Goal: Task Accomplishment & Management: Use online tool/utility

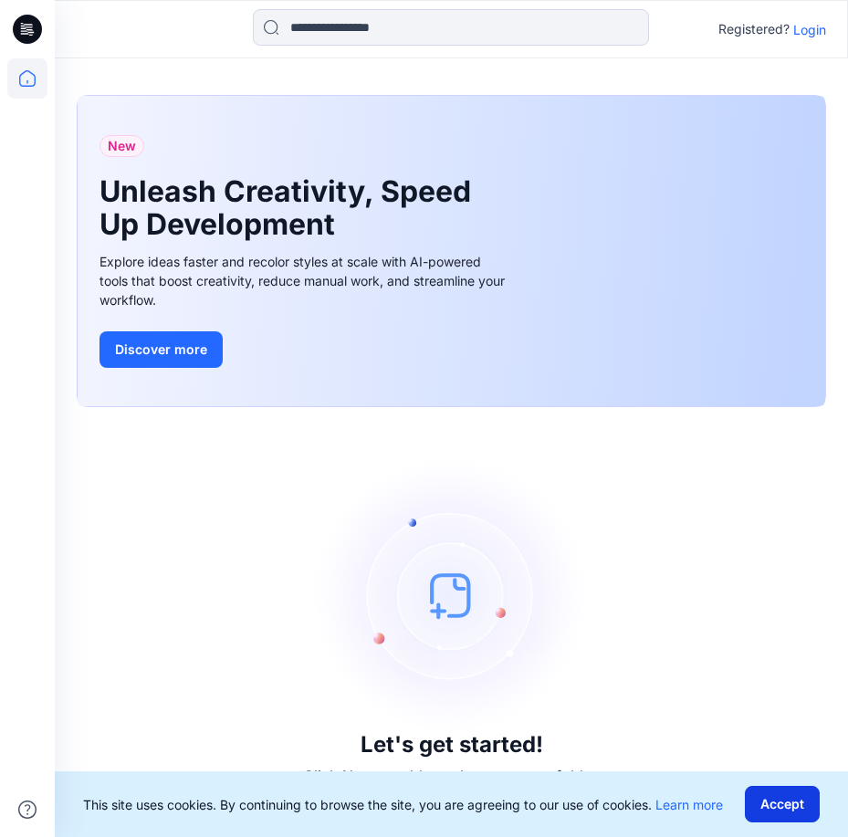
click at [779, 808] on button "Accept" at bounding box center [782, 804] width 75 height 37
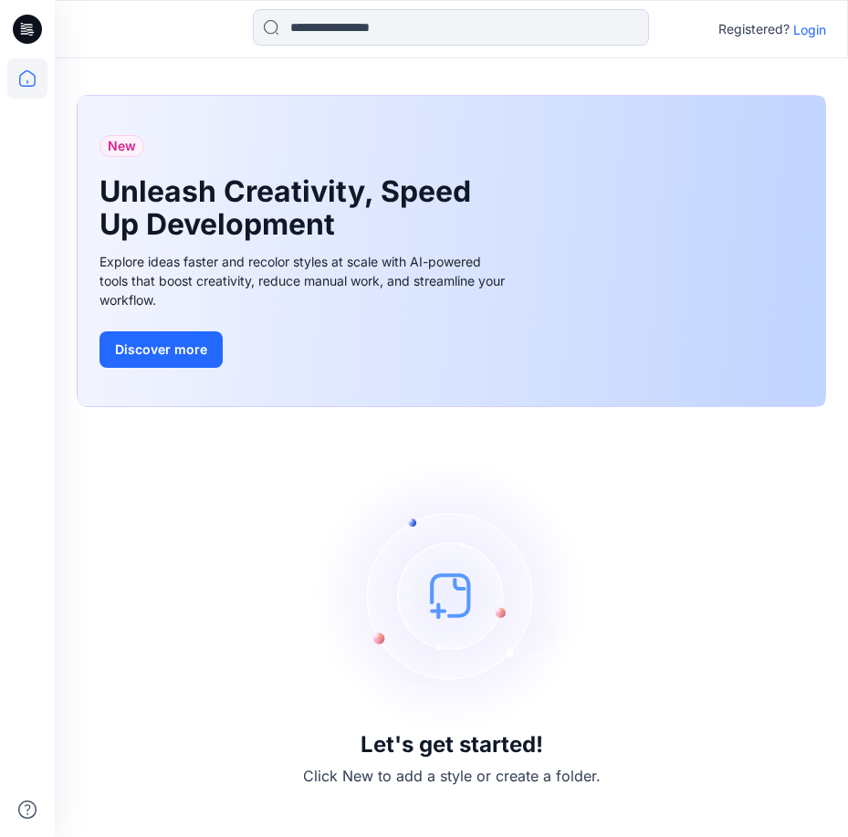
click at [799, 32] on p "Login" at bounding box center [809, 29] width 33 height 19
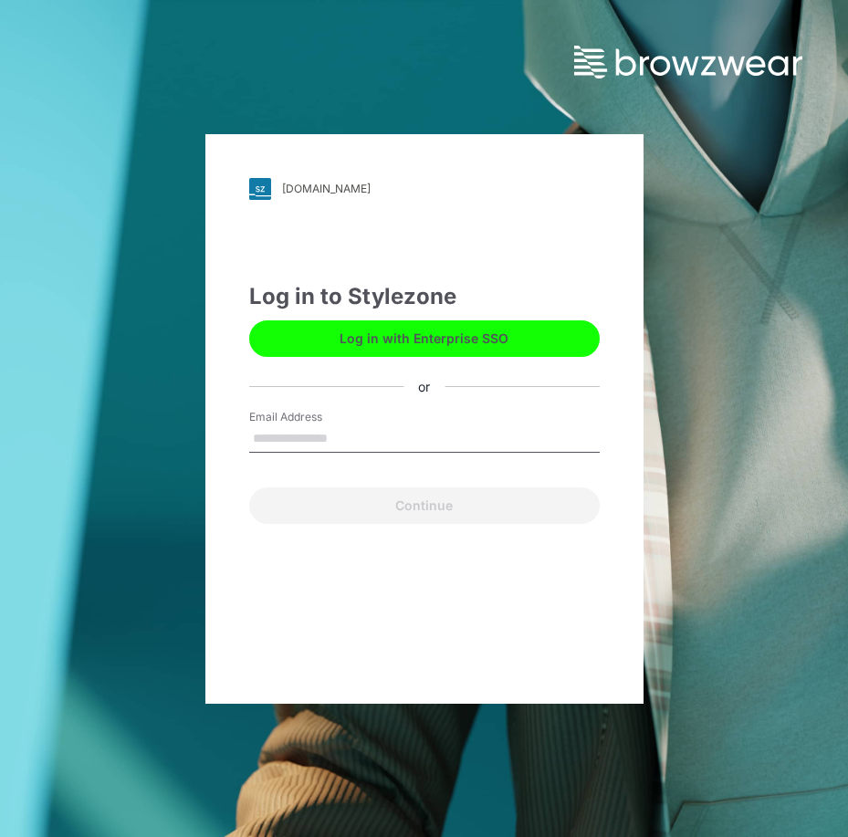
click at [305, 448] on input "Email Address" at bounding box center [424, 438] width 350 height 27
click at [313, 439] on input "Email Address" at bounding box center [424, 438] width 350 height 27
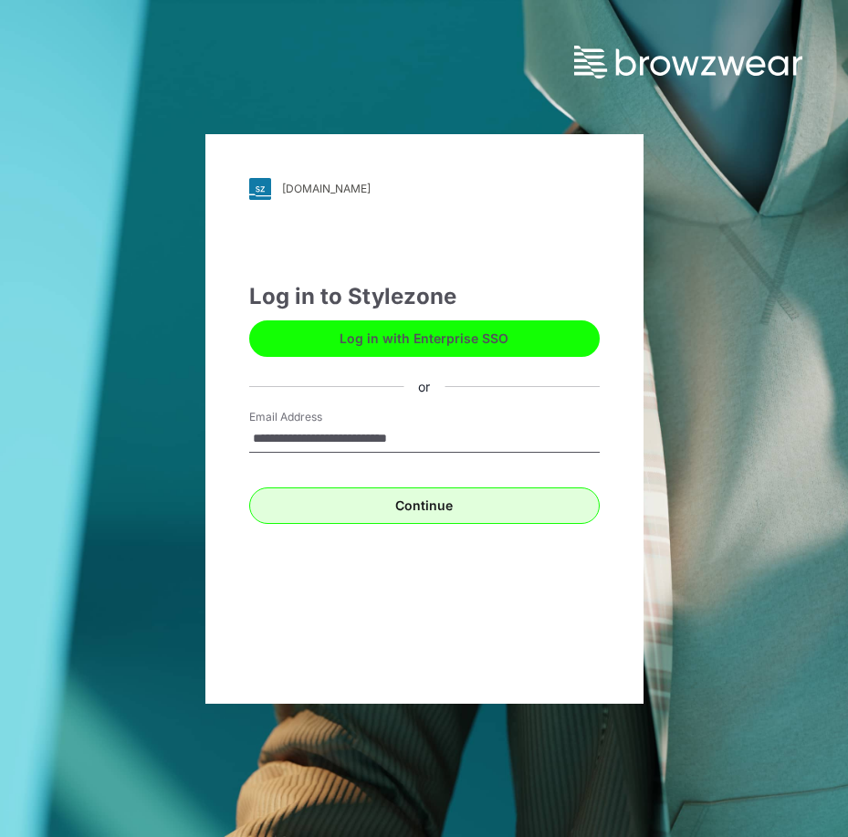
type input "**********"
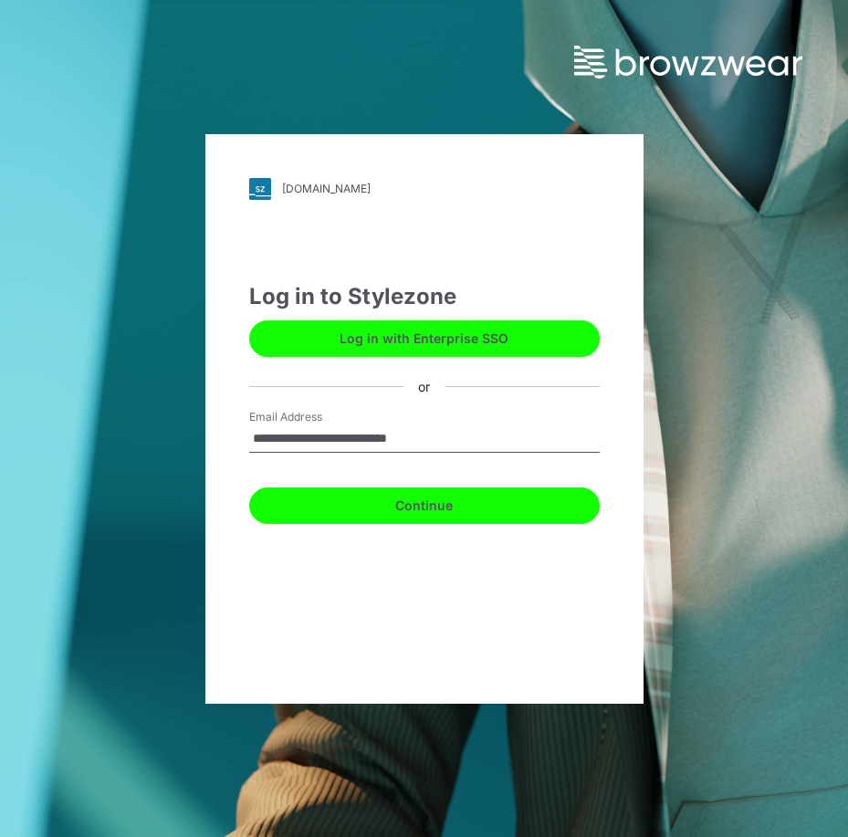
click at [401, 518] on button "Continue" at bounding box center [424, 505] width 350 height 37
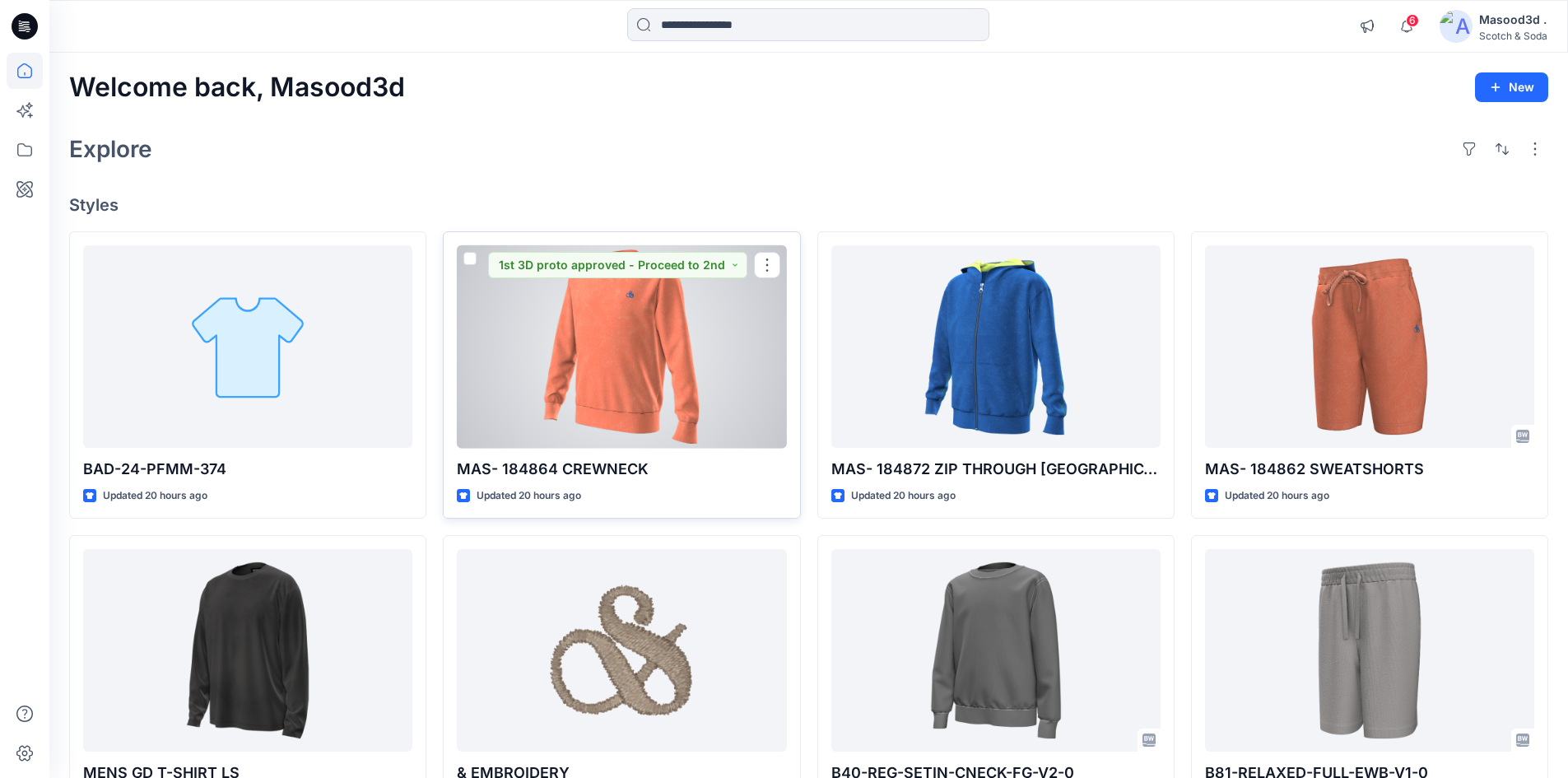
click at [626, 386] on div at bounding box center [621, 347] width 329 height 203
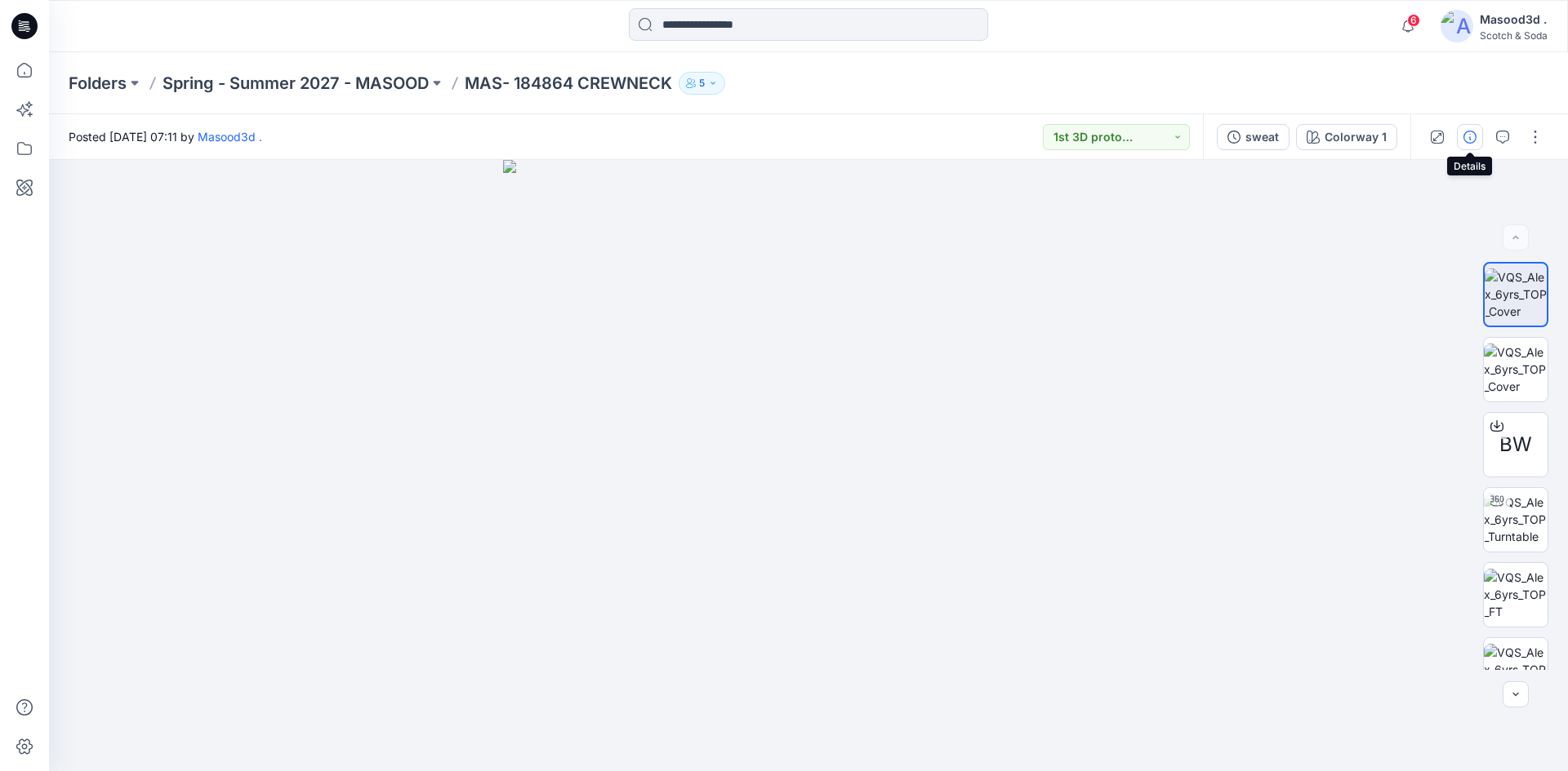
click at [758, 137] on icon "button" at bounding box center [1470, 137] width 13 height 13
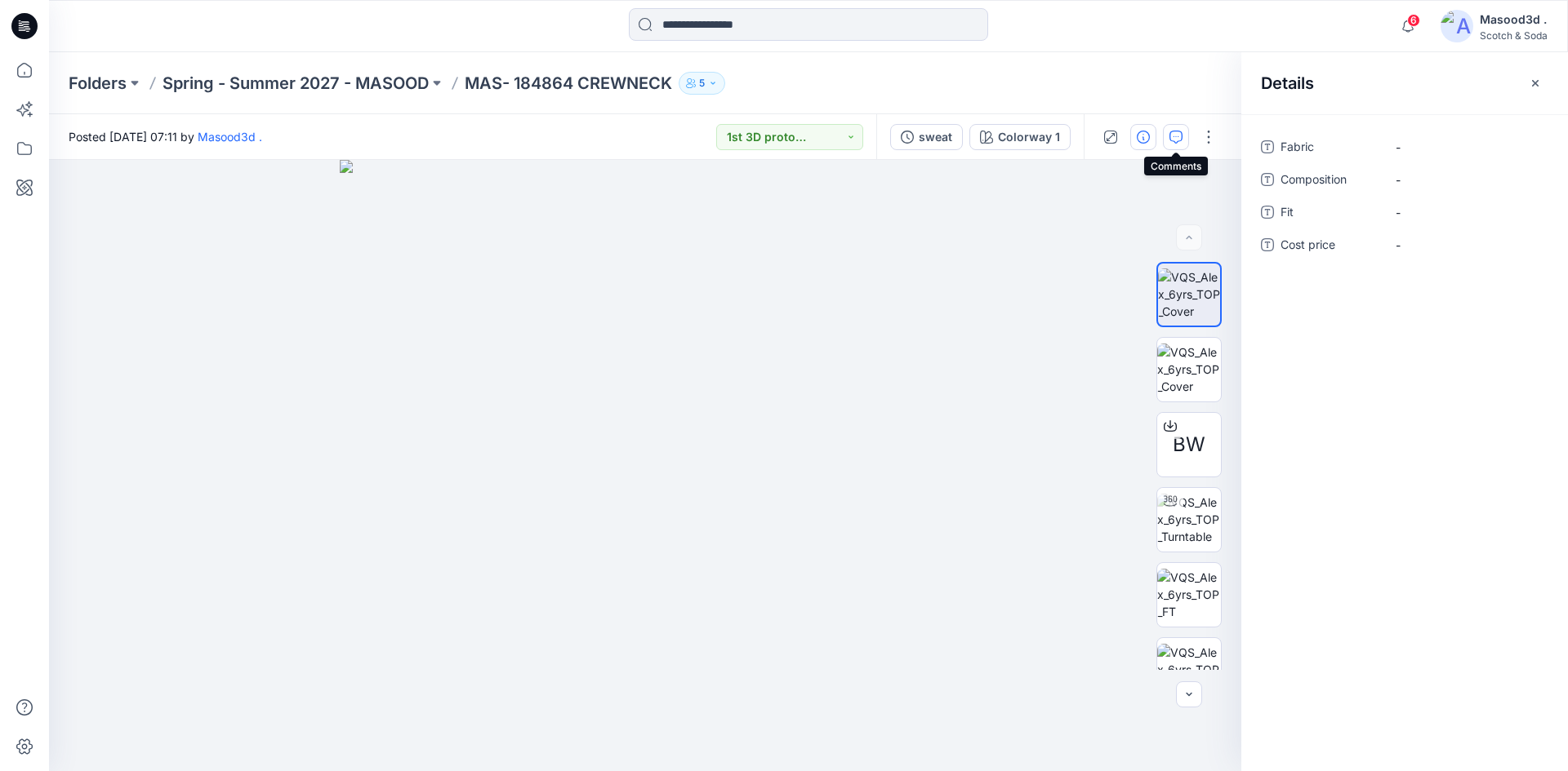
click at [758, 135] on button "button" at bounding box center [1175, 137] width 26 height 26
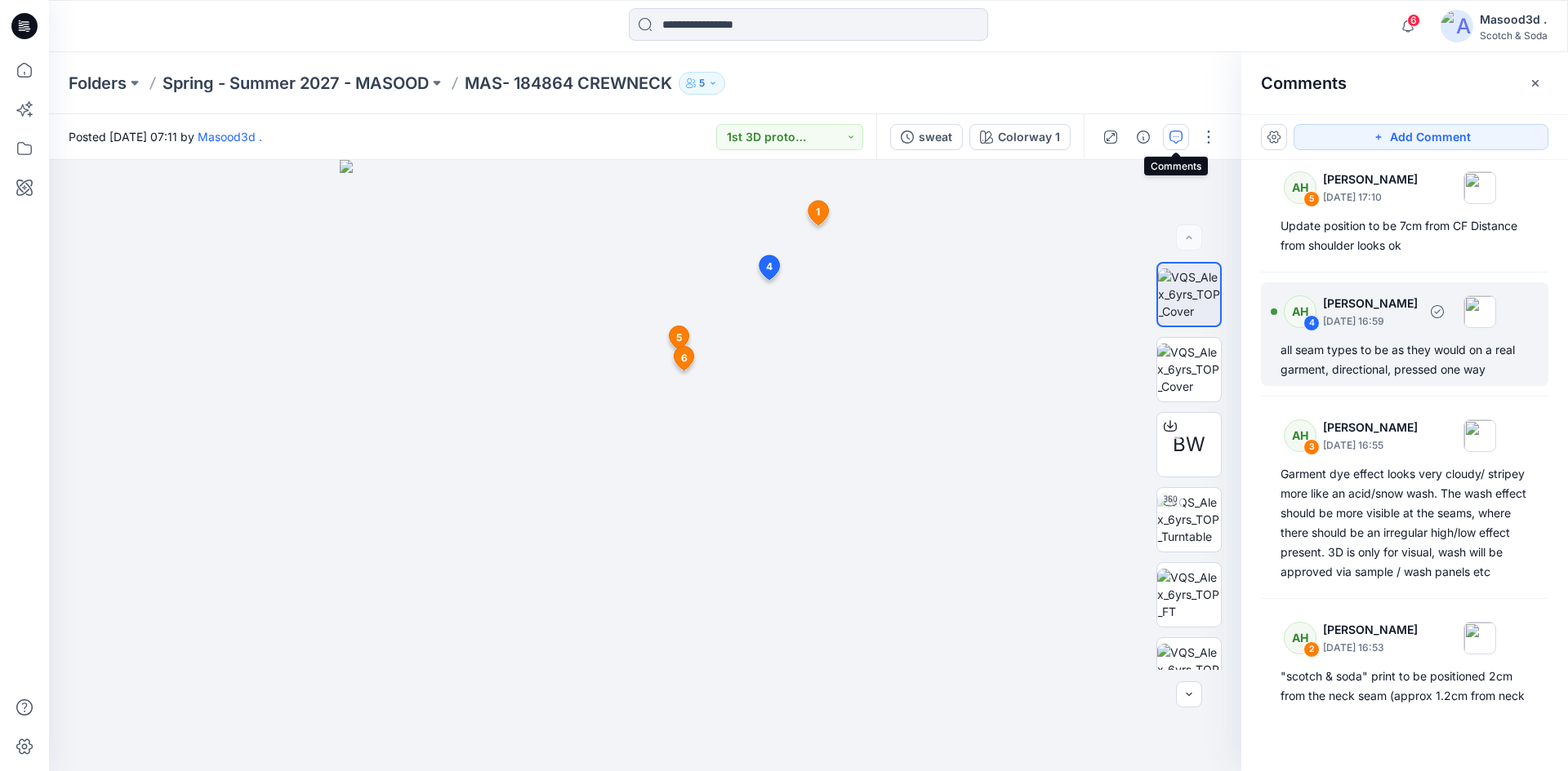
scroll to position [453, 0]
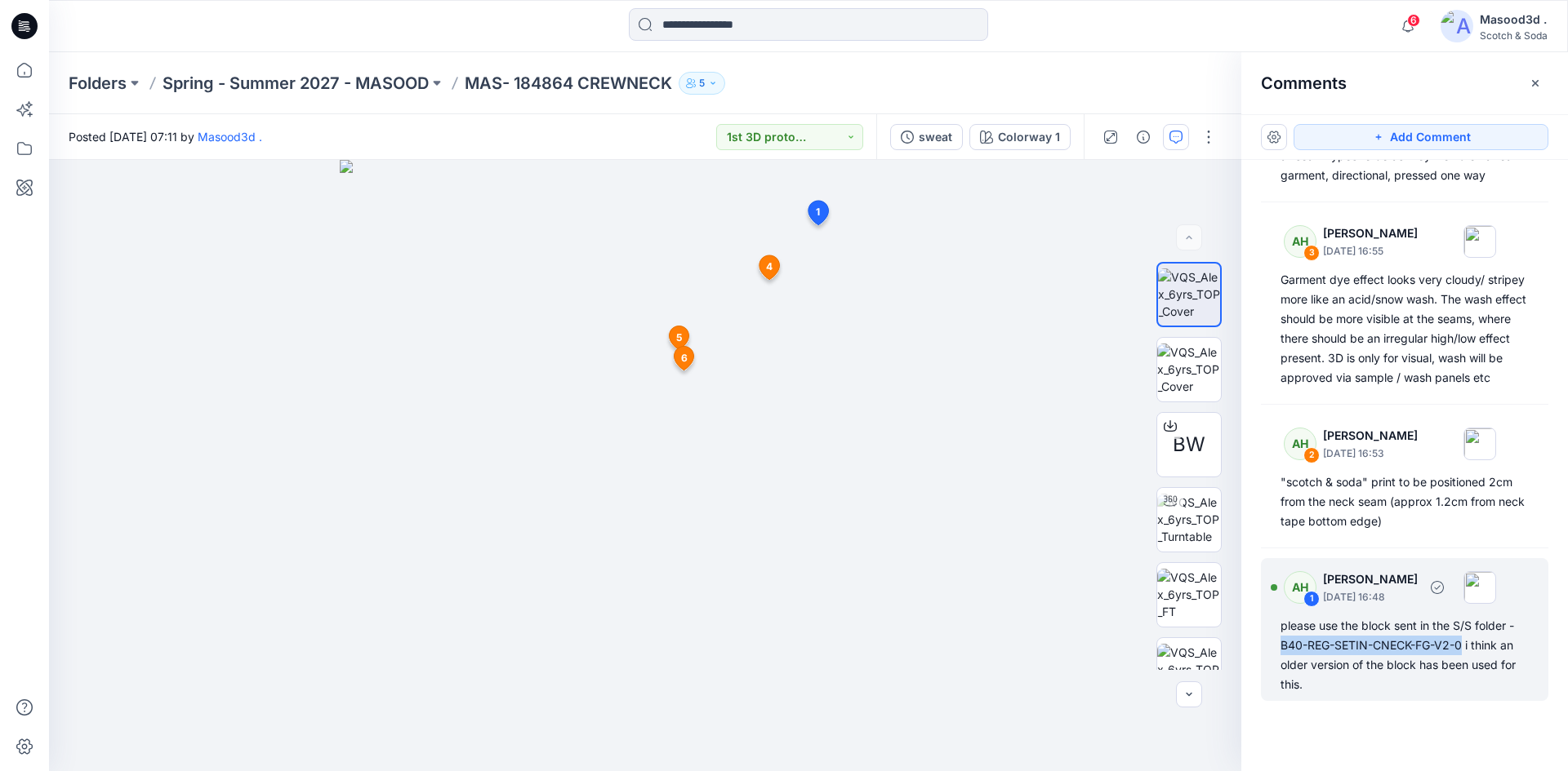
drag, startPoint x: 1283, startPoint y: 648, endPoint x: 1467, endPoint y: 643, distance: 184.1
click at [758, 643] on div "please use the block sent in the S/S folder - B40-REG-SETIN-CNECK-FG-V2-0 i thi…" at bounding box center [1404, 656] width 248 height 79
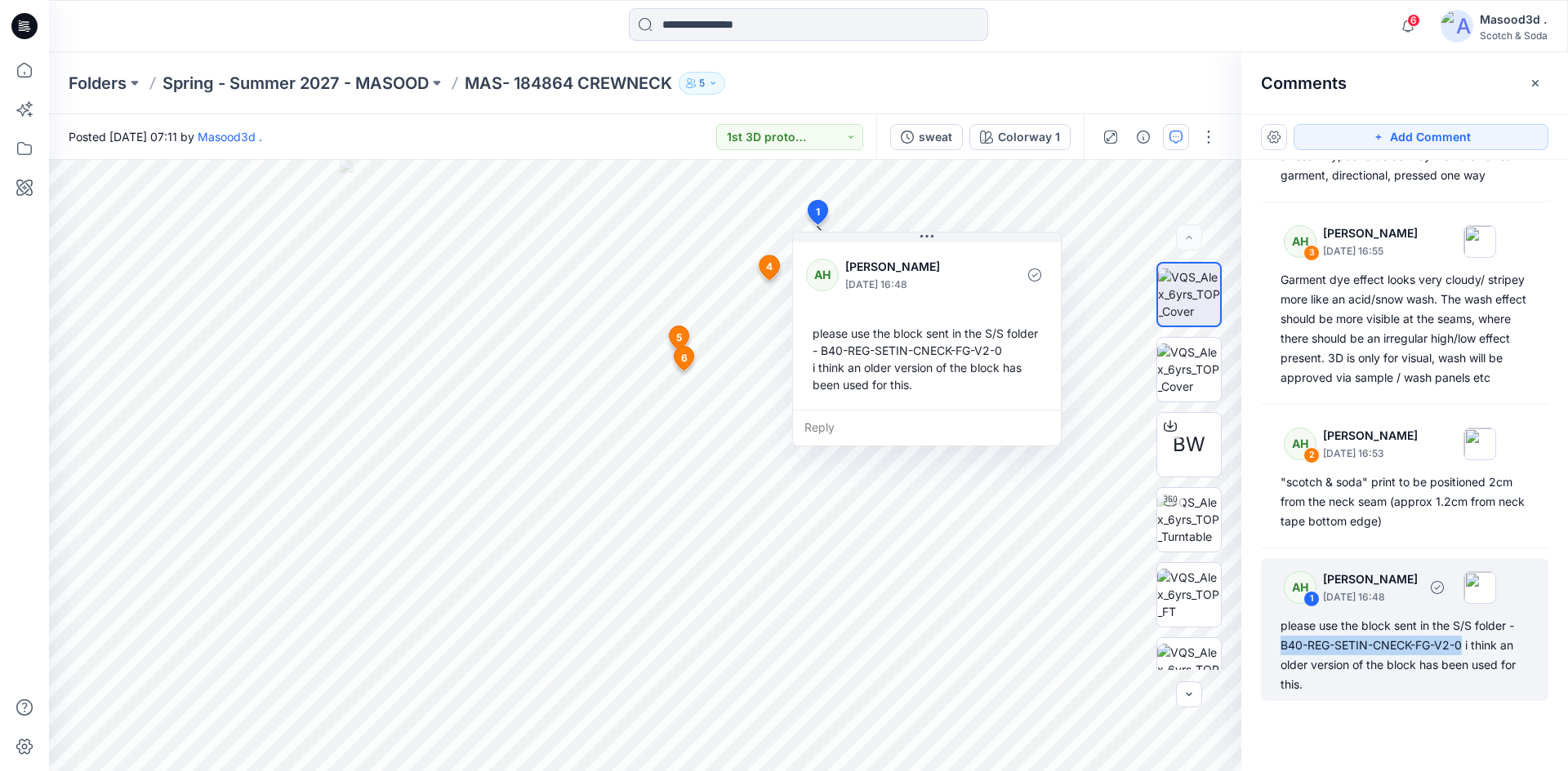
copy div "B40-REG-SETIN-CNECK-FG-V2-0"
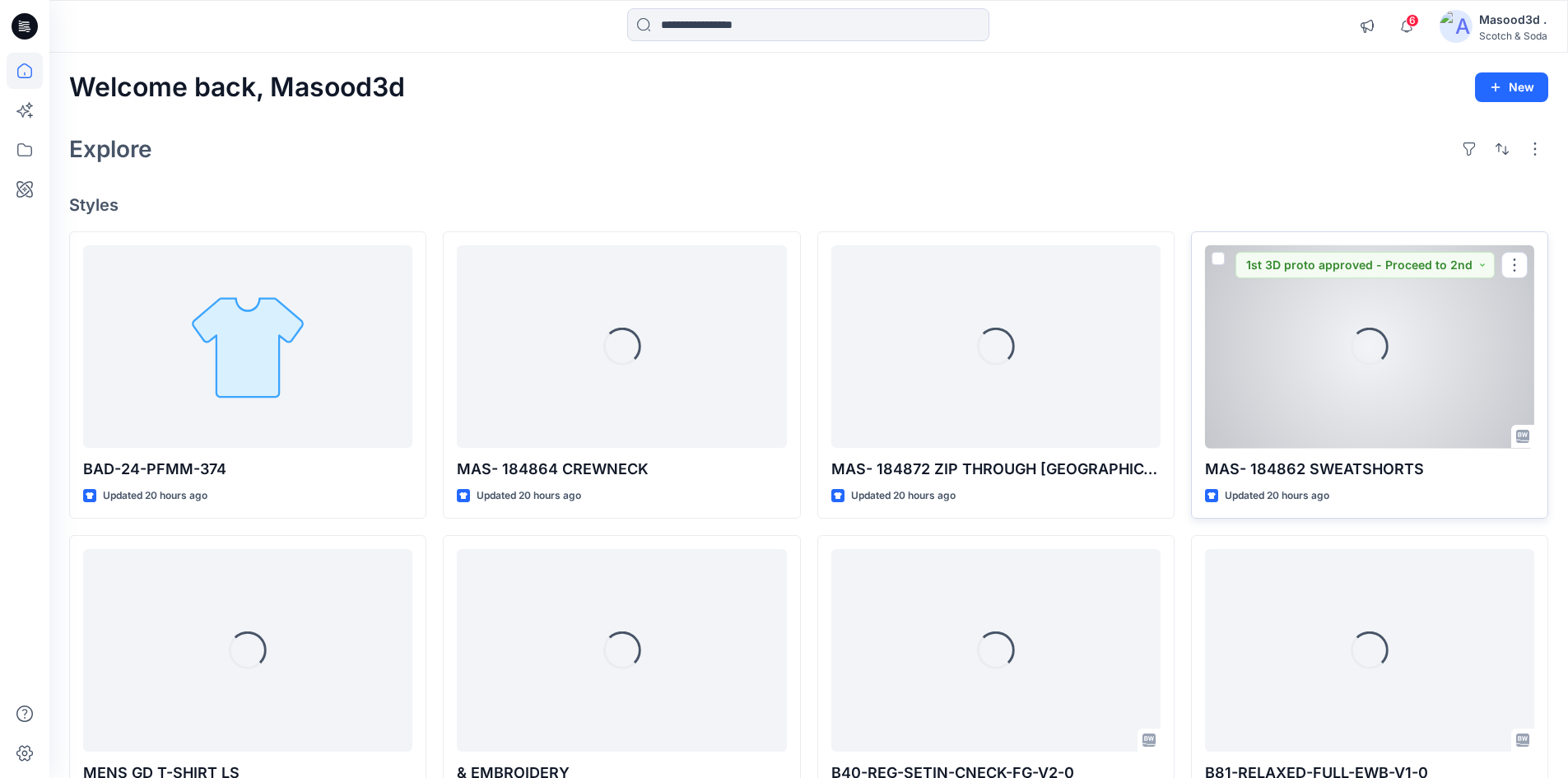
click at [764, 401] on div "Loading..." at bounding box center [1370, 347] width 329 height 203
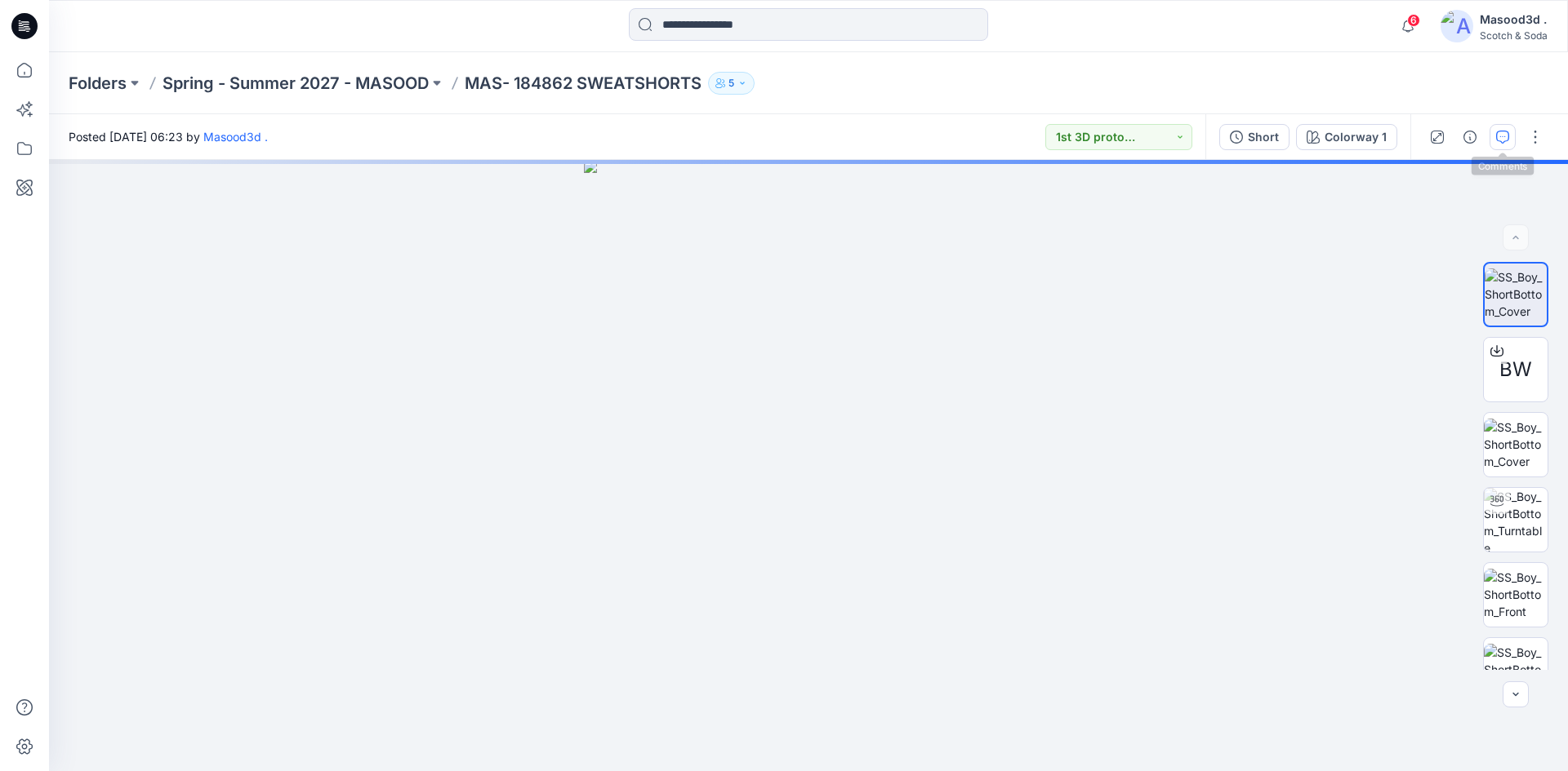
click at [758, 135] on icon "button" at bounding box center [1503, 137] width 13 height 13
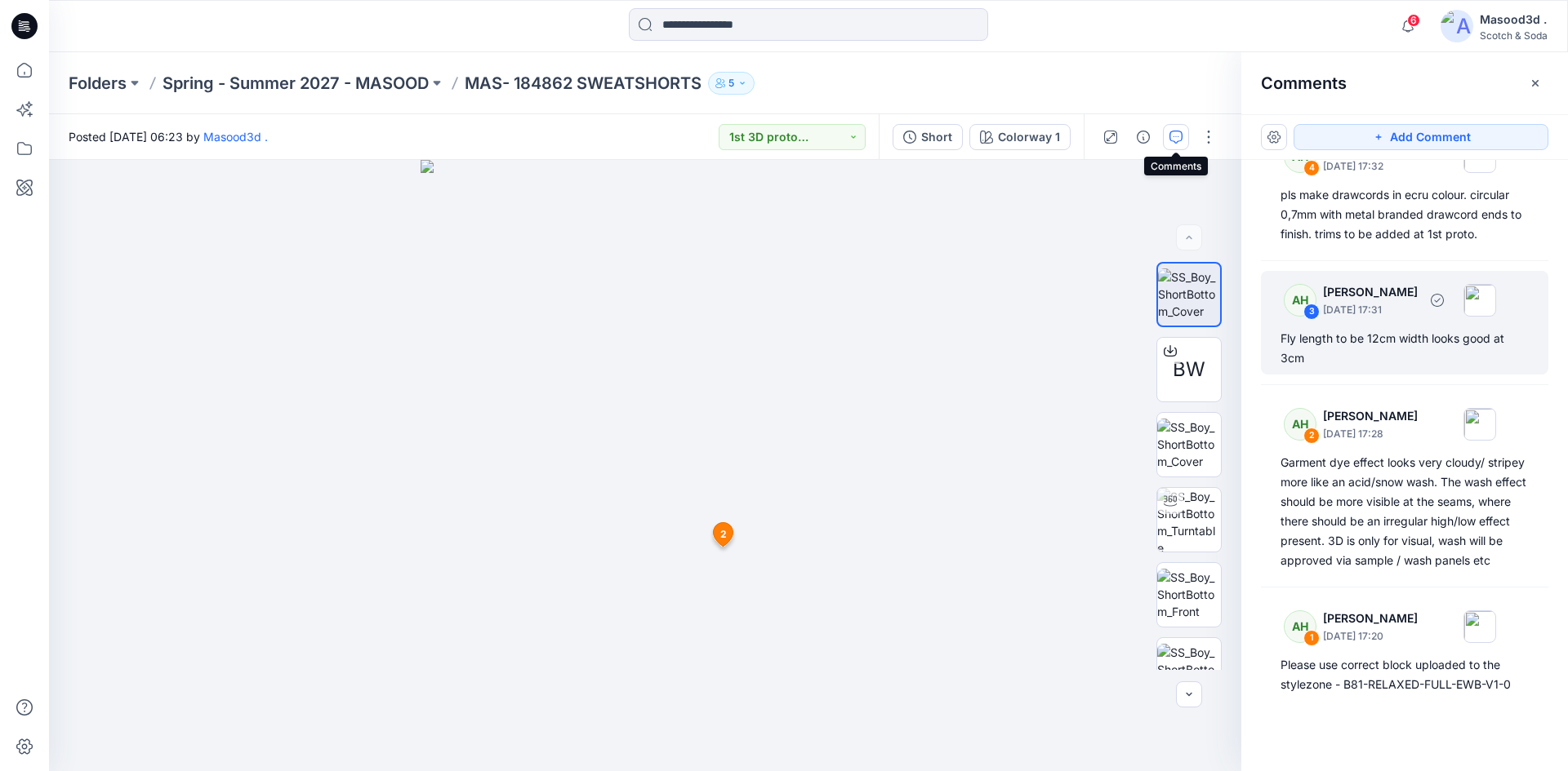
scroll to position [839, 0]
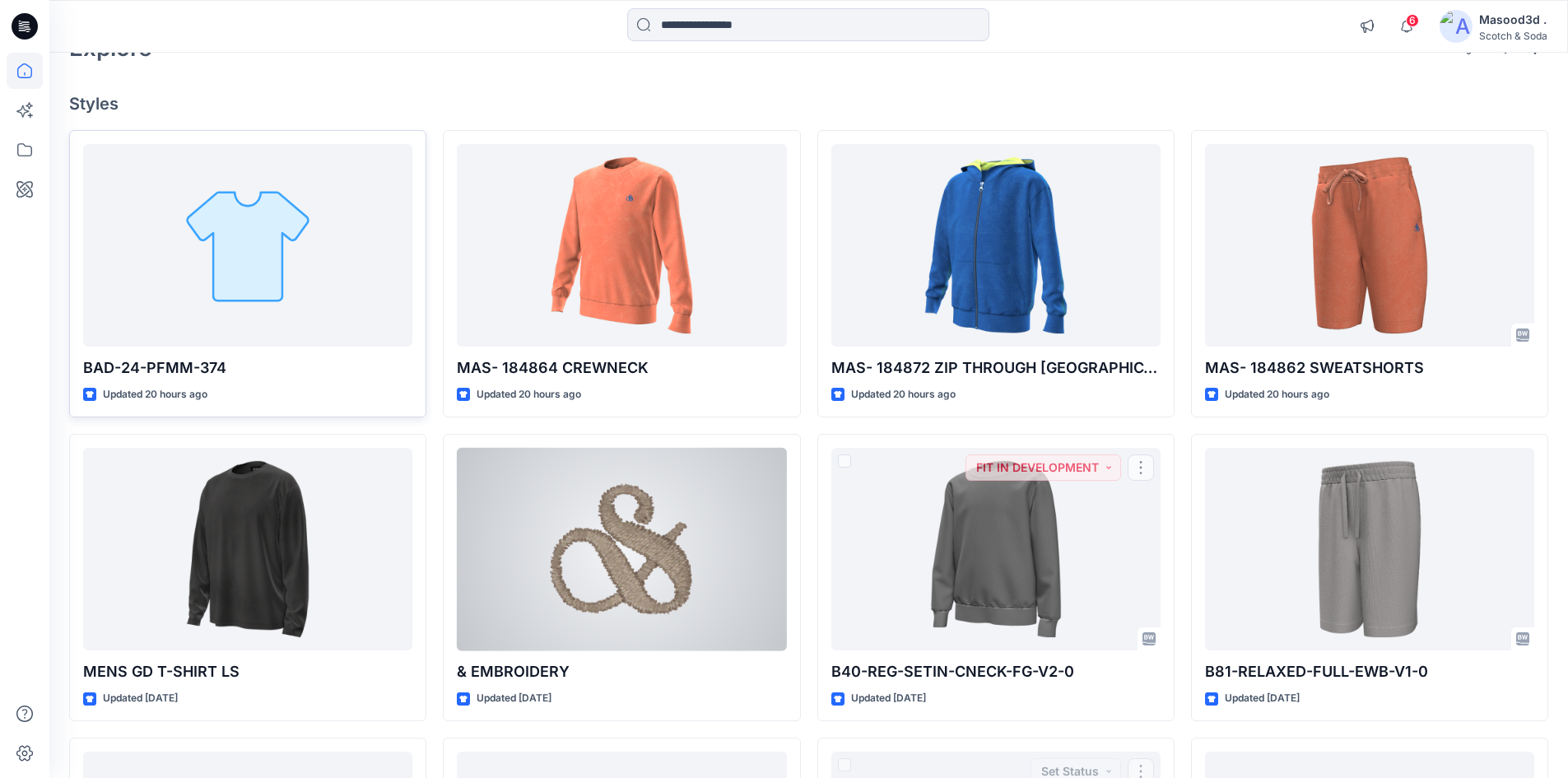
scroll to position [82, 0]
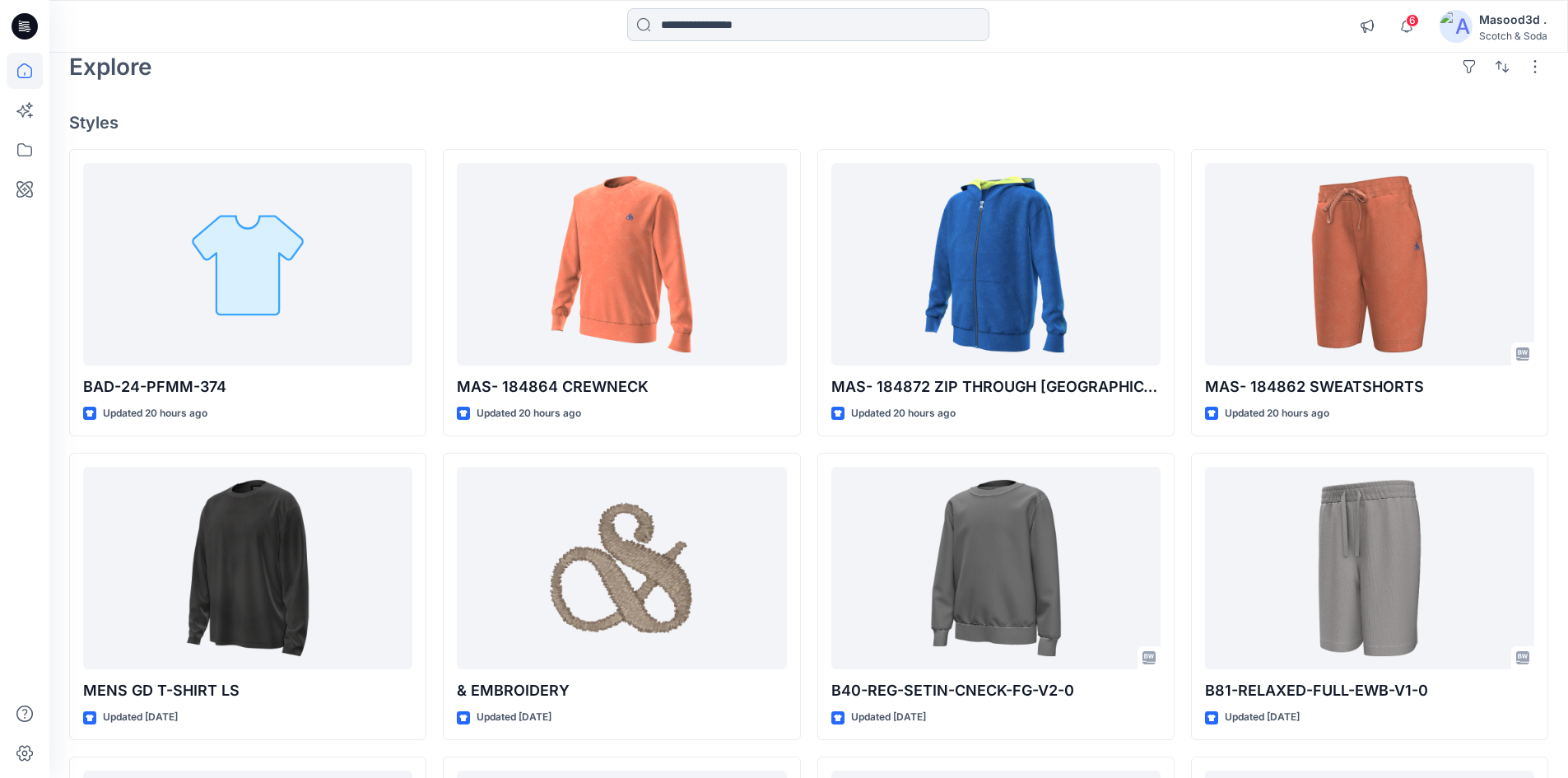
click at [701, 20] on input at bounding box center [808, 24] width 363 height 33
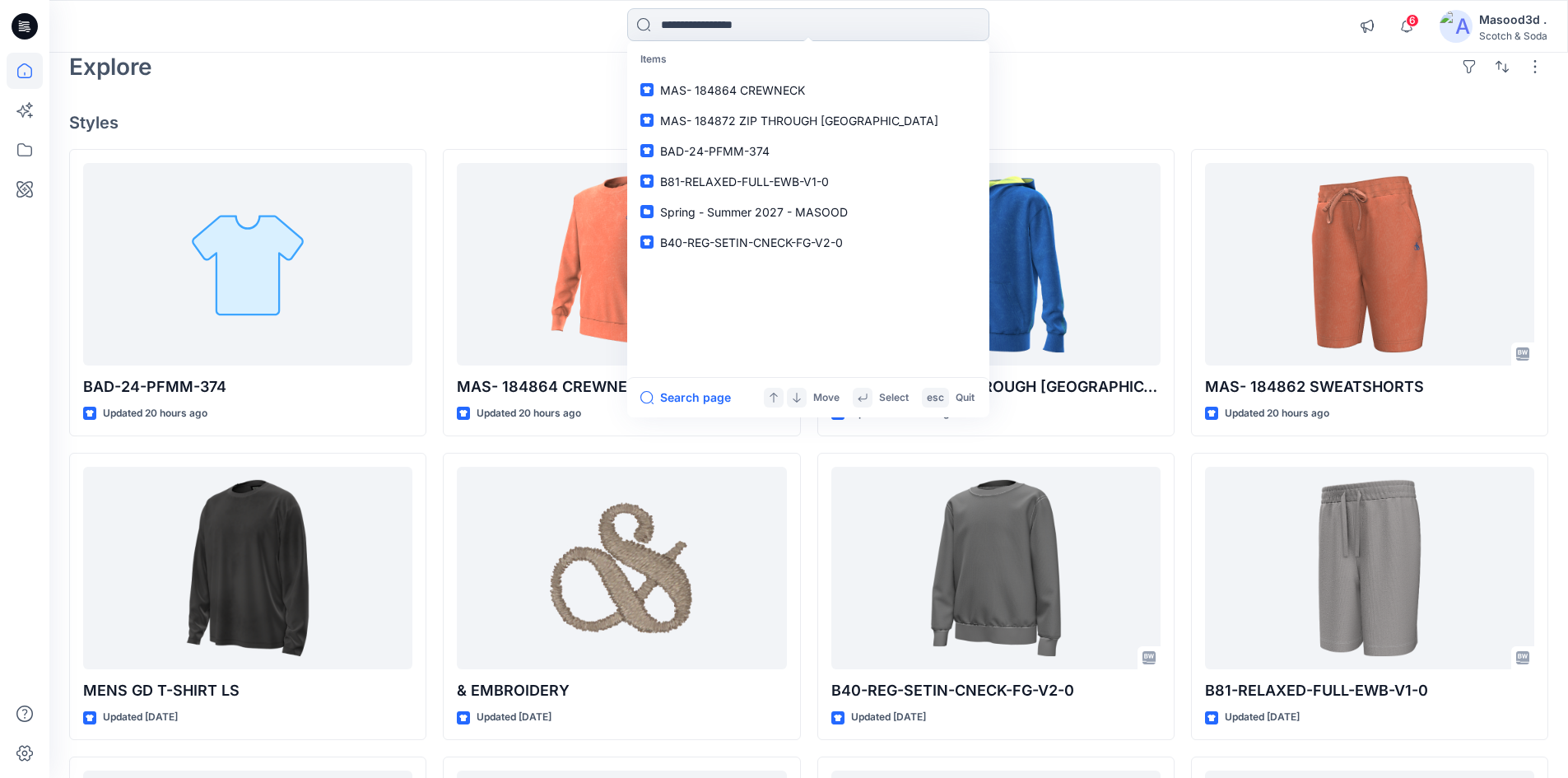
paste input "**********"
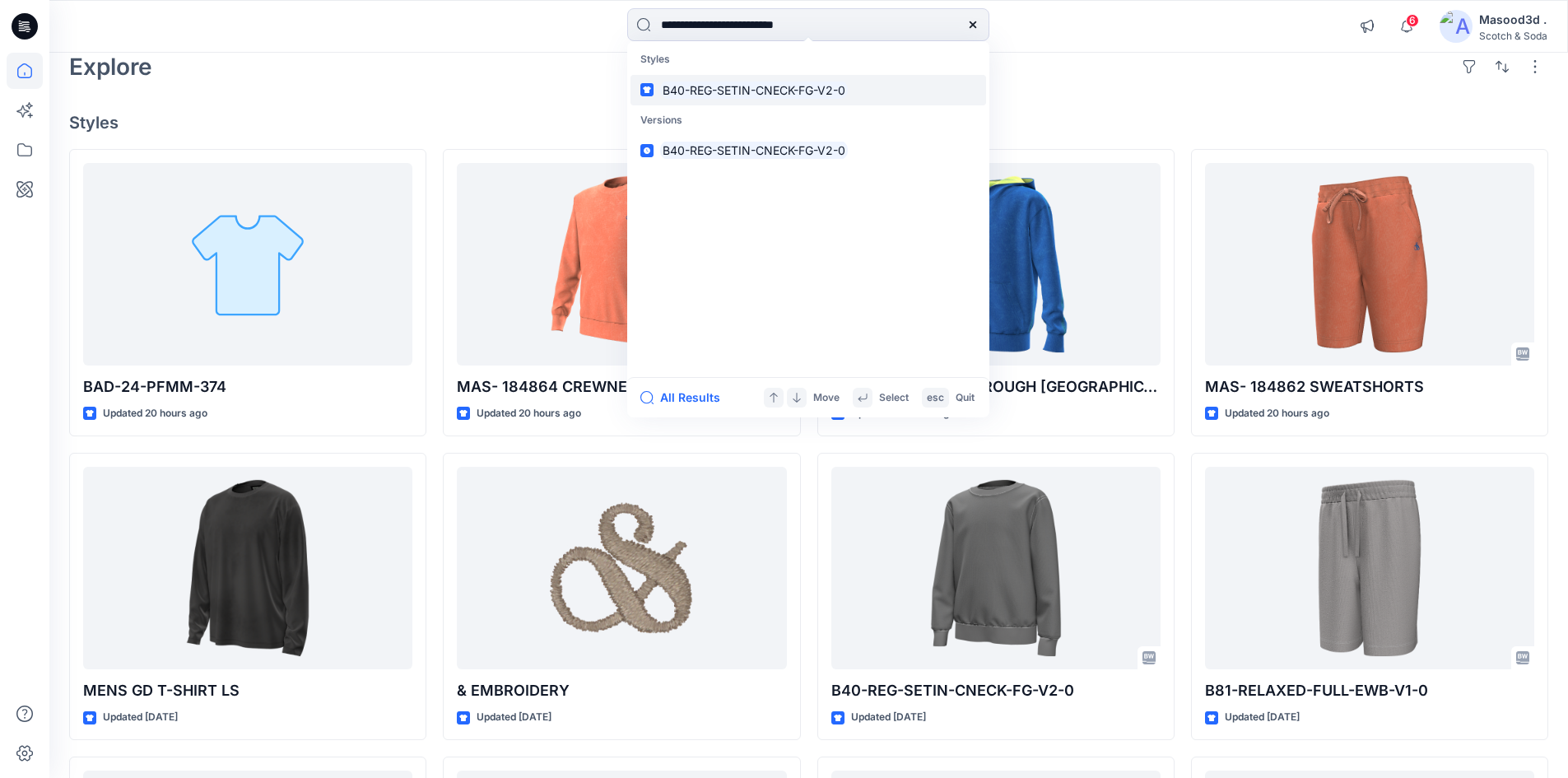
type input "**********"
click at [796, 88] on mark "B40-REG-SETIN-CNECK-FG-V2-0" at bounding box center [754, 89] width 188 height 19
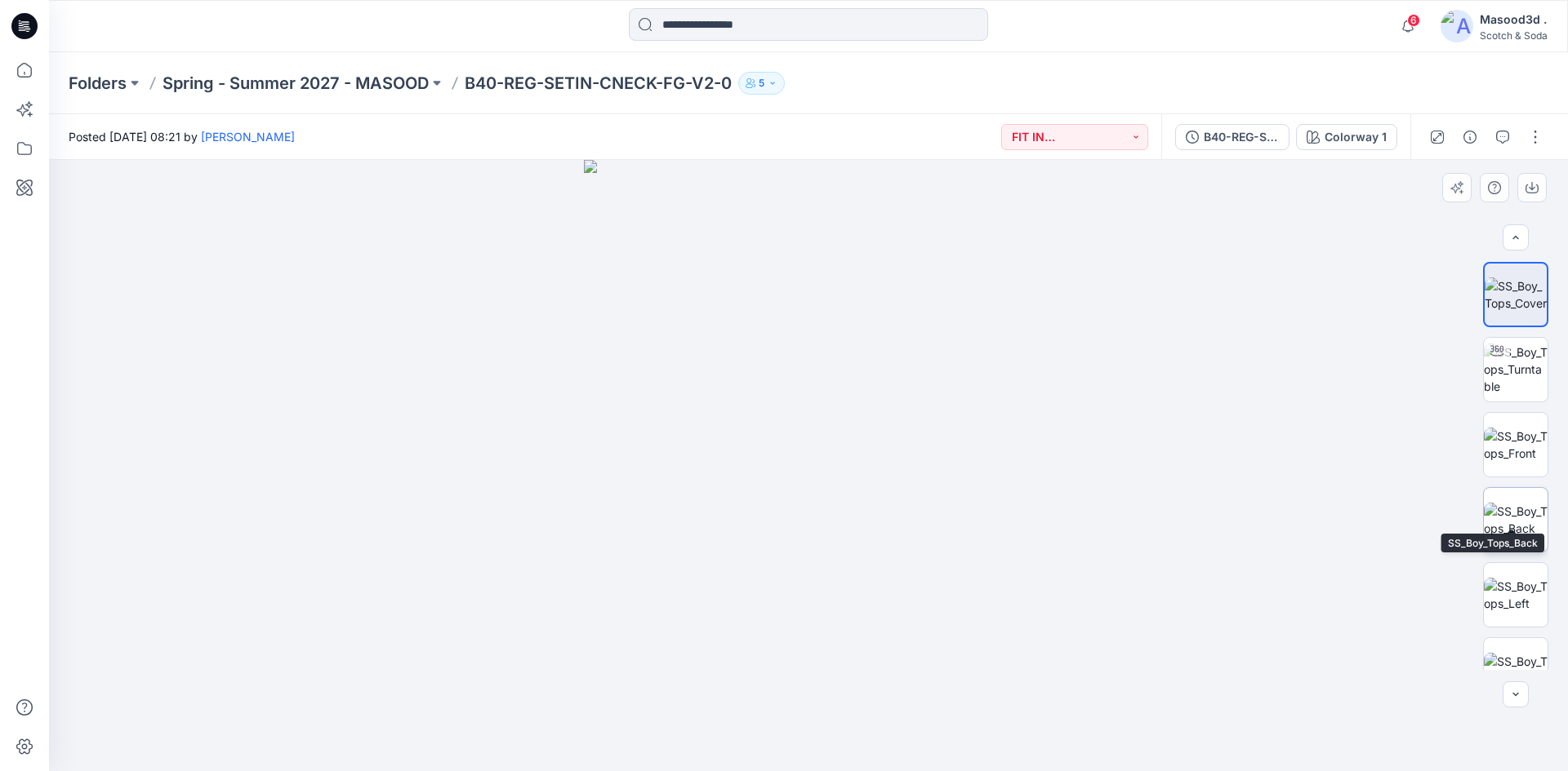
scroll to position [107, 0]
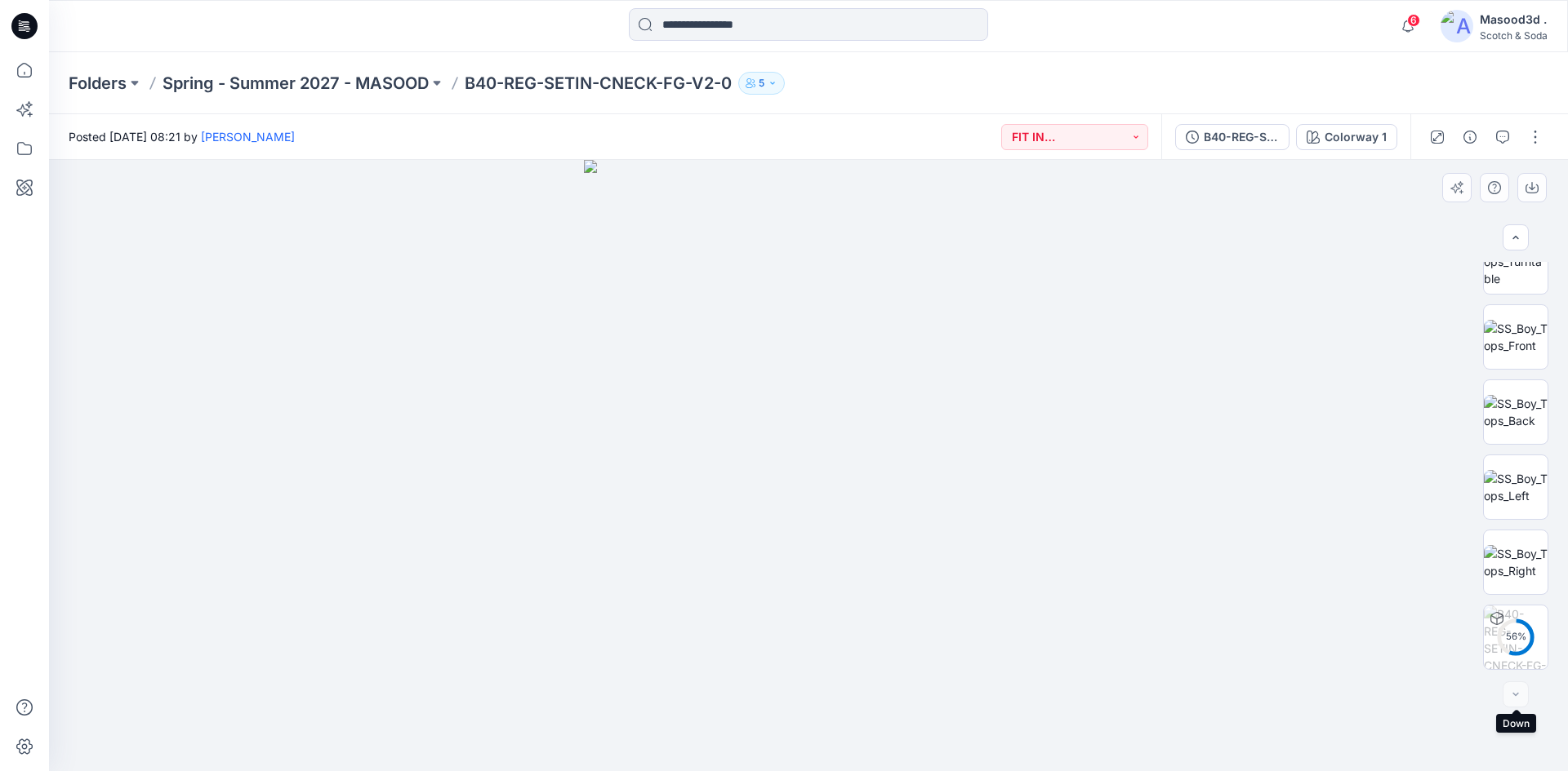
click at [1511, 699] on div at bounding box center [1515, 694] width 26 height 26
click at [1515, 695] on div at bounding box center [1515, 694] width 26 height 26
click at [1533, 141] on button "button" at bounding box center [1535, 137] width 26 height 26
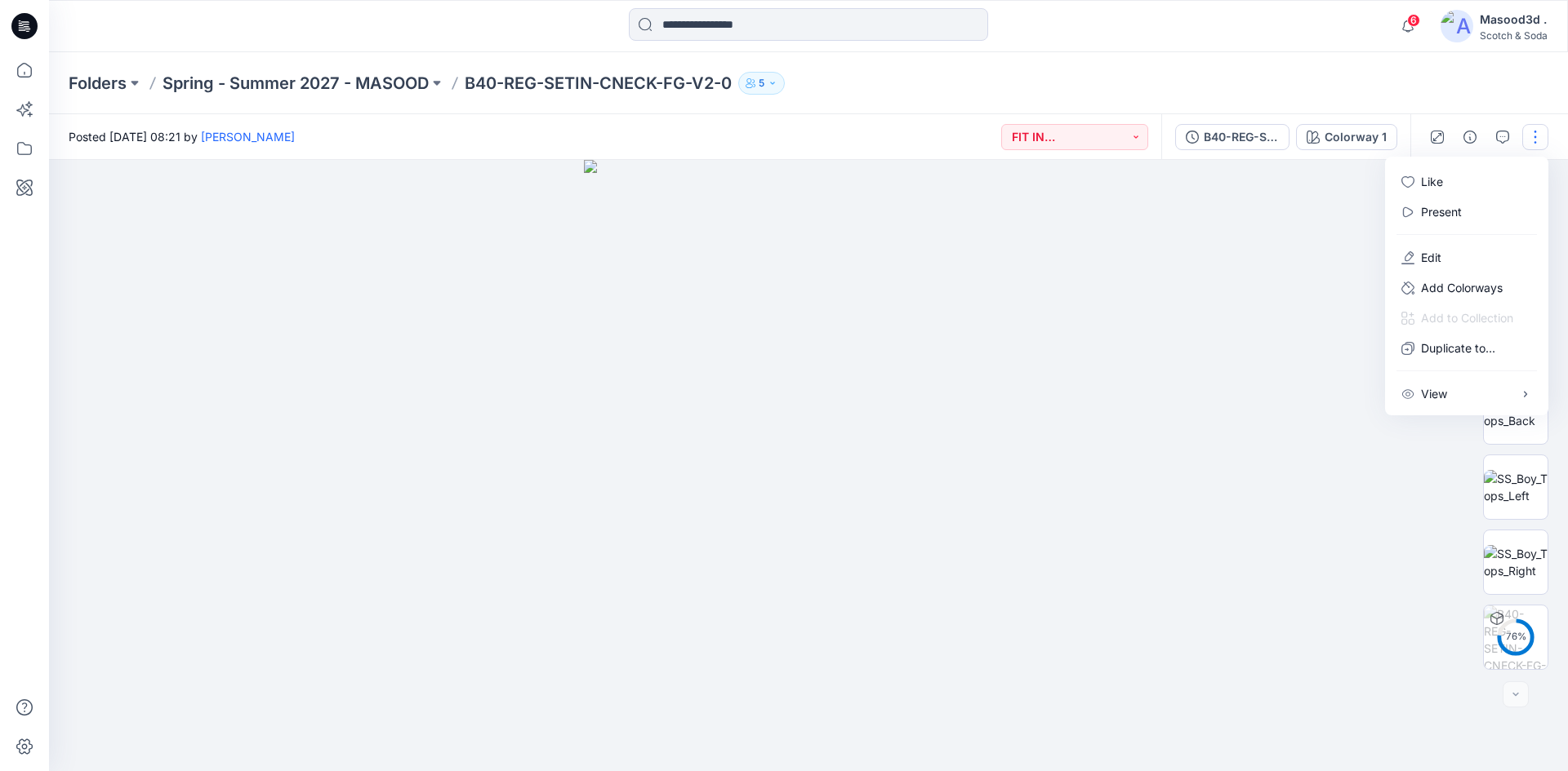
click at [1223, 550] on div at bounding box center [808, 466] width 1519 height 612
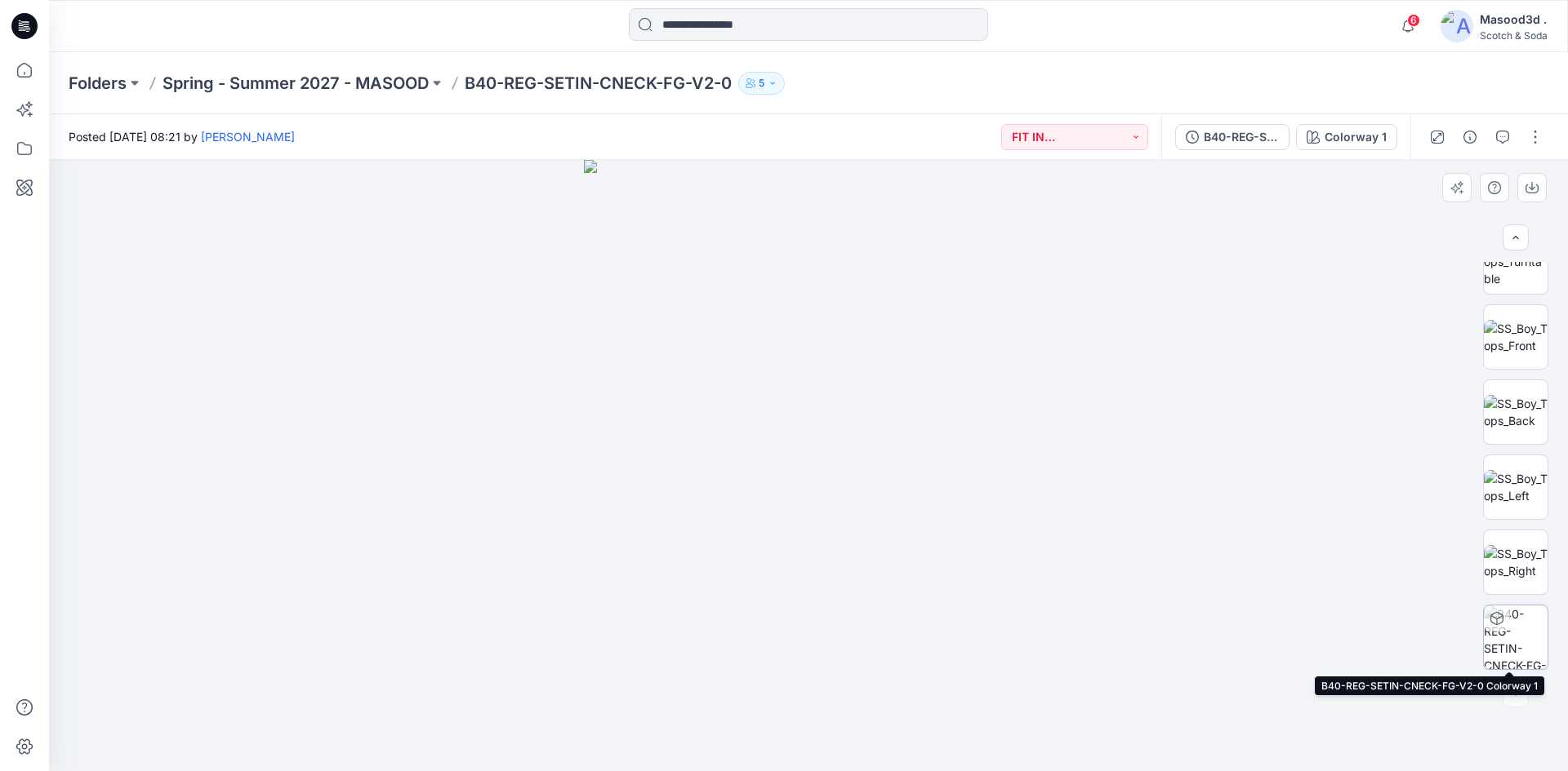
scroll to position [0, 0]
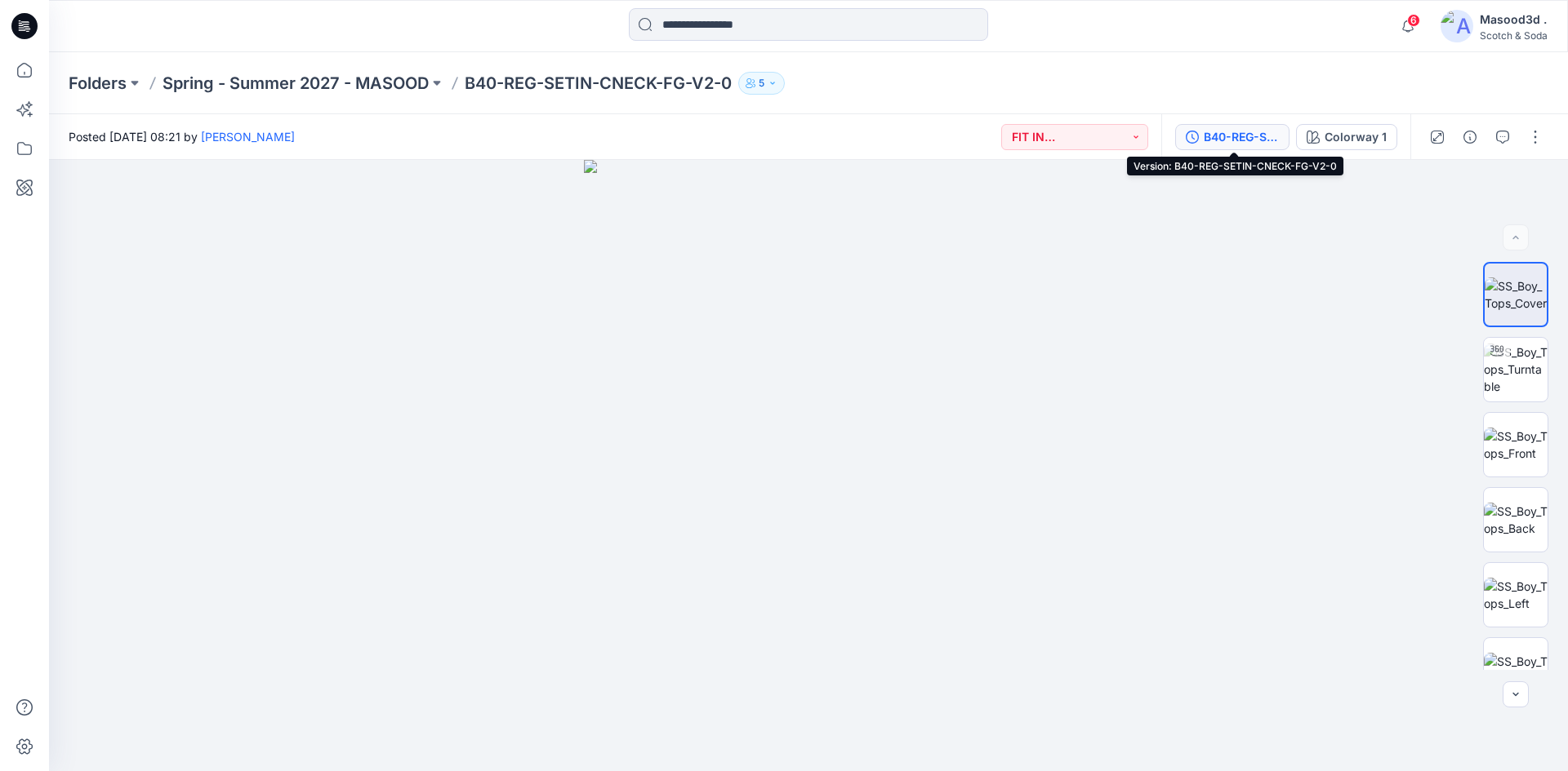
click at [1228, 138] on div "B40-REG-SETIN-CNECK-FG-V2-0" at bounding box center [1241, 137] width 75 height 18
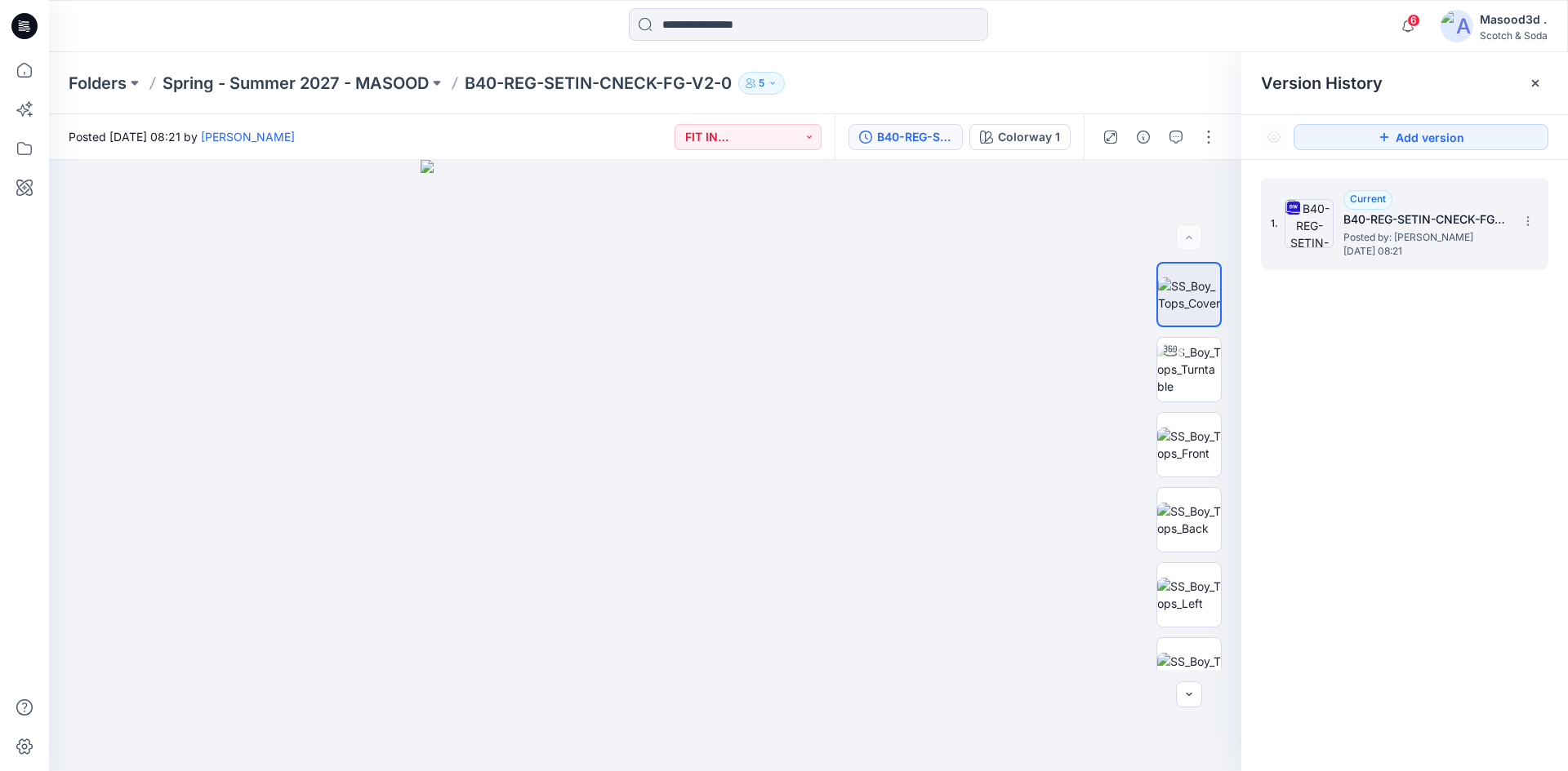
click at [1420, 242] on span "Posted by: Ashley Harris" at bounding box center [1425, 237] width 164 height 16
click at [1526, 219] on icon at bounding box center [1528, 221] width 13 height 13
click at [1373, 508] on div "1. Current B40-REG-SETIN-CNECK-FG-V2-0 Posted by: Ashley Harris Friday, Septemb…" at bounding box center [1404, 478] width 327 height 635
click at [1512, 589] on div "1. Current B40-REG-SETIN-CNECK-FG-V2-0 Posted by: Ashley Harris Friday, Septemb…" at bounding box center [1404, 478] width 327 height 635
click at [1525, 207] on div "1. Current B40-REG-SETIN-CNECK-FG-V2-0 Posted by: Ashley Harris Friday, Septemb…" at bounding box center [1404, 224] width 287 height 91
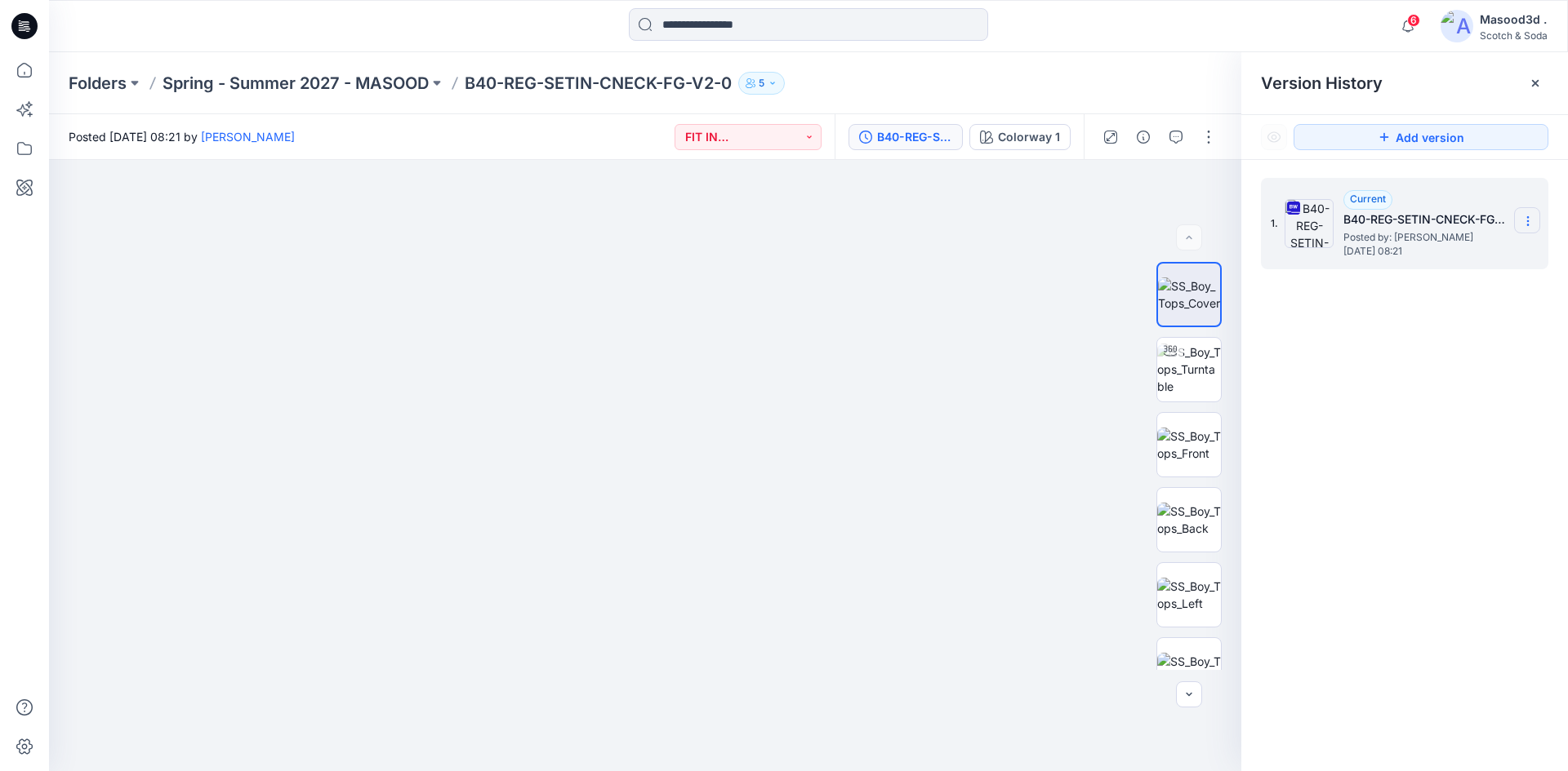
click at [1527, 225] on icon at bounding box center [1528, 221] width 13 height 13
click at [1504, 253] on span "Download Source BW File" at bounding box center [1445, 253] width 137 height 20
